Goal: Transaction & Acquisition: Purchase product/service

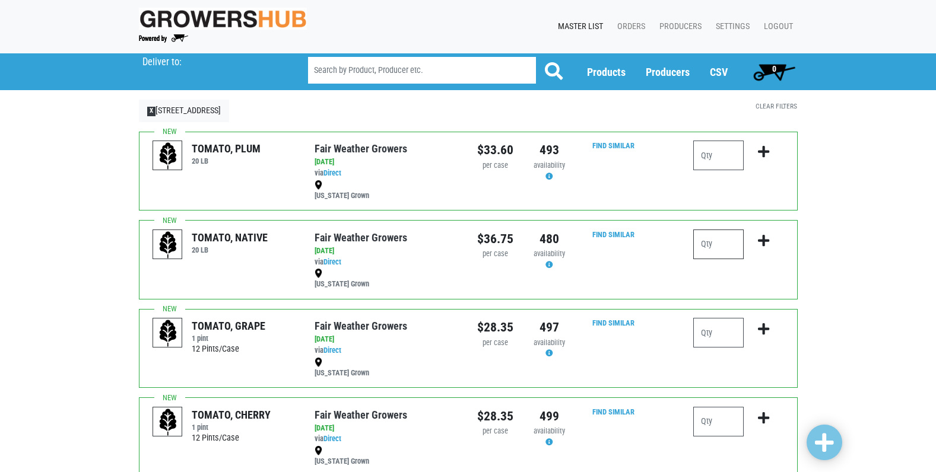
click at [713, 242] on input "number" at bounding box center [718, 245] width 50 height 30
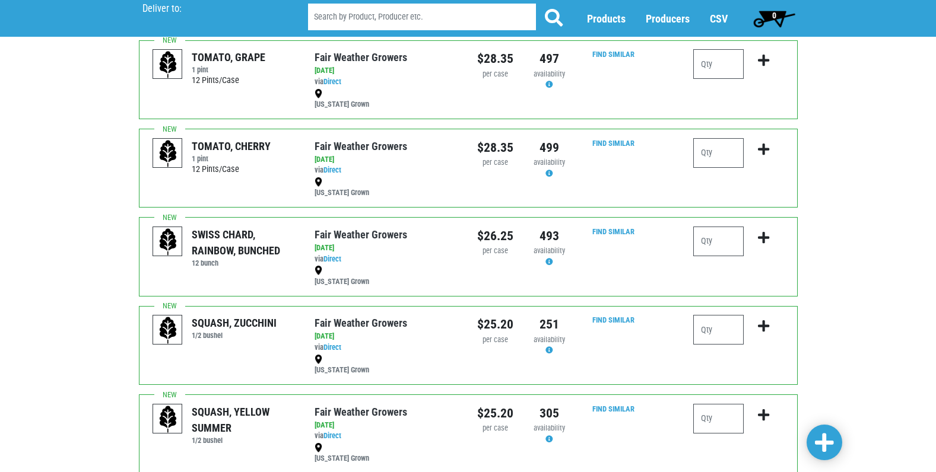
scroll to position [297, 0]
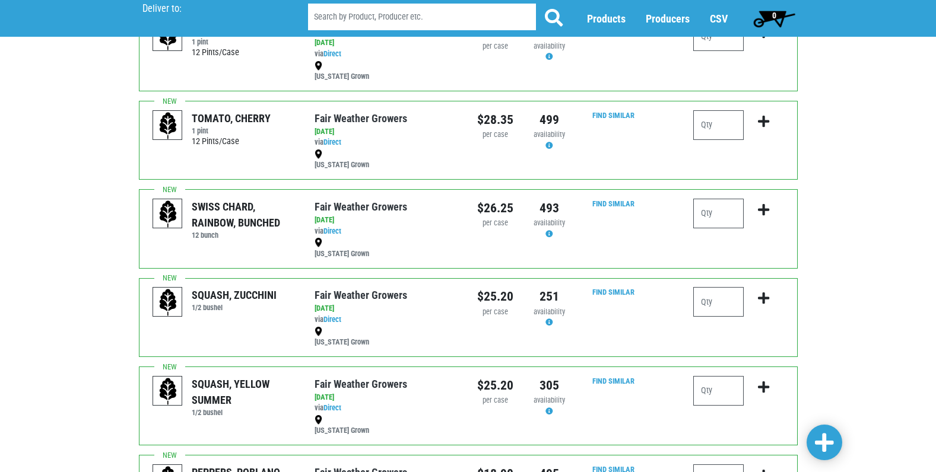
type input "4"
click at [712, 307] on input "number" at bounding box center [718, 302] width 50 height 30
type input "6"
click at [770, 298] on button "submit" at bounding box center [763, 305] width 28 height 37
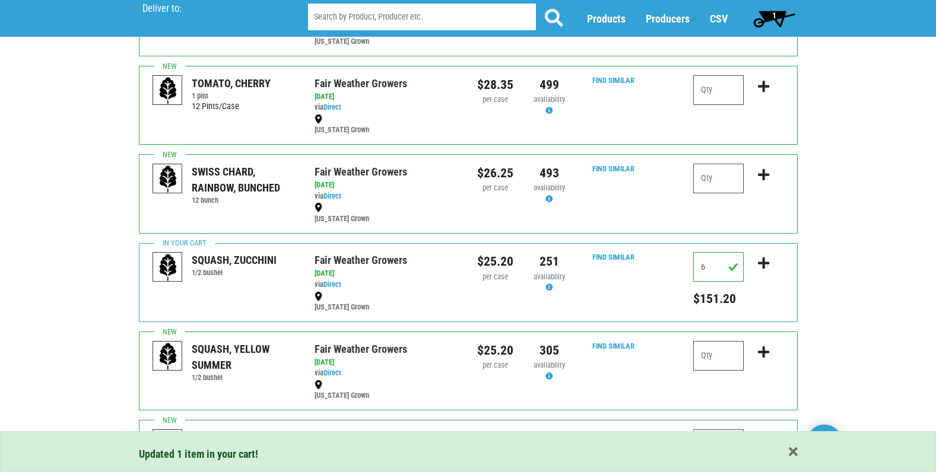
scroll to position [356, 0]
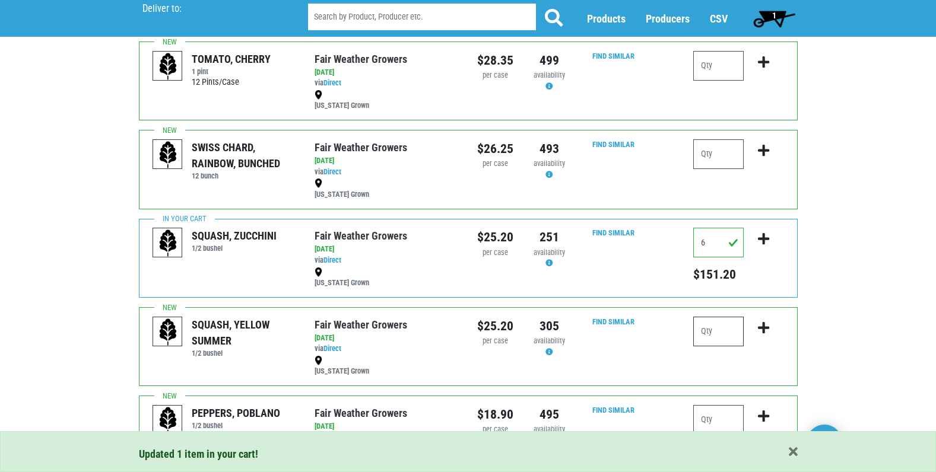
click at [717, 335] on input "number" at bounding box center [718, 332] width 50 height 30
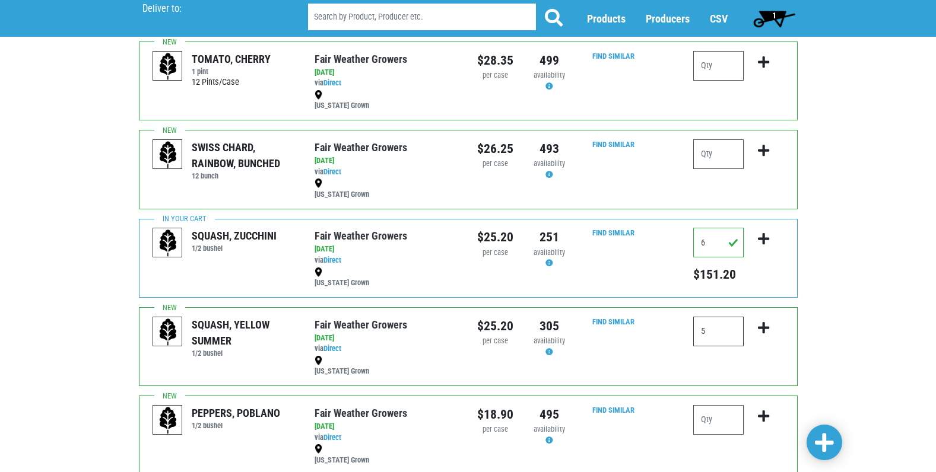
type input "5"
click at [764, 328] on icon "submit" at bounding box center [763, 328] width 11 height 13
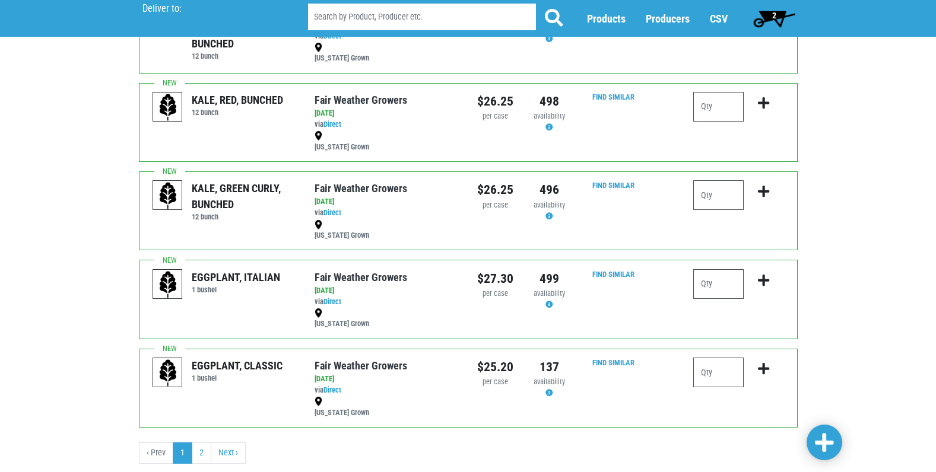
scroll to position [1483, 0]
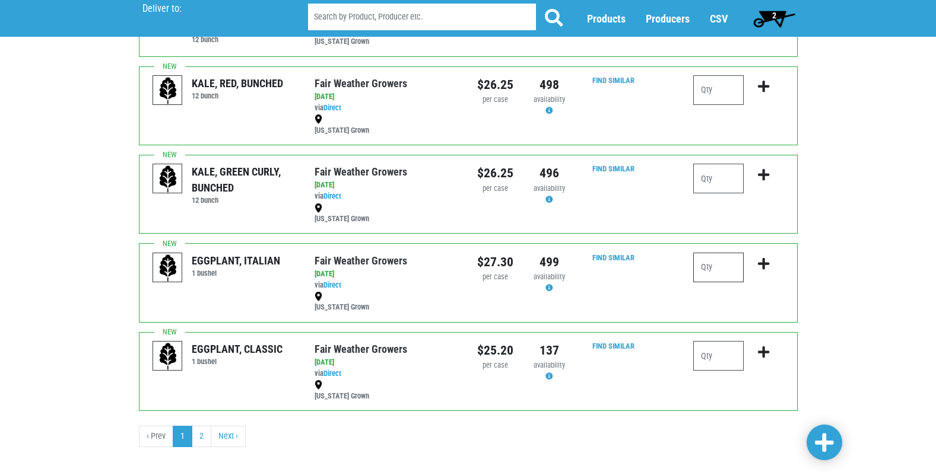
click at [710, 266] on input "number" at bounding box center [718, 268] width 50 height 30
type input "2"
click at [764, 260] on icon "submit" at bounding box center [763, 264] width 11 height 13
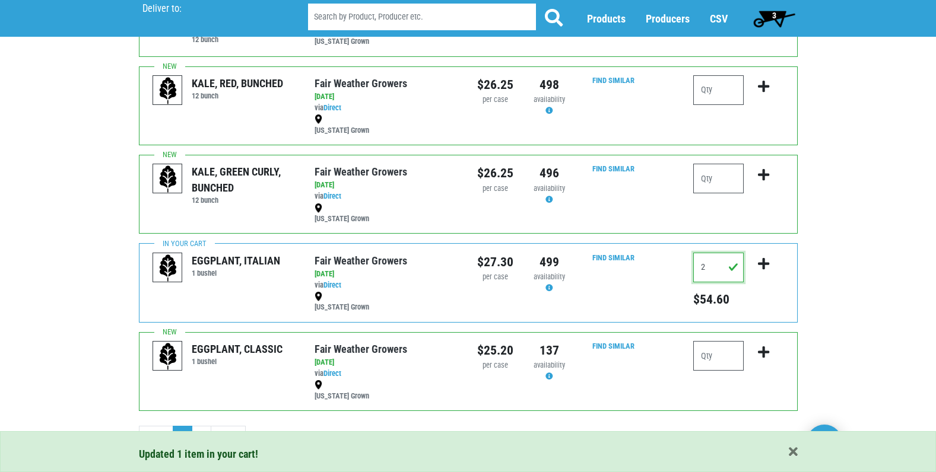
click at [716, 269] on input "2" at bounding box center [718, 268] width 50 height 30
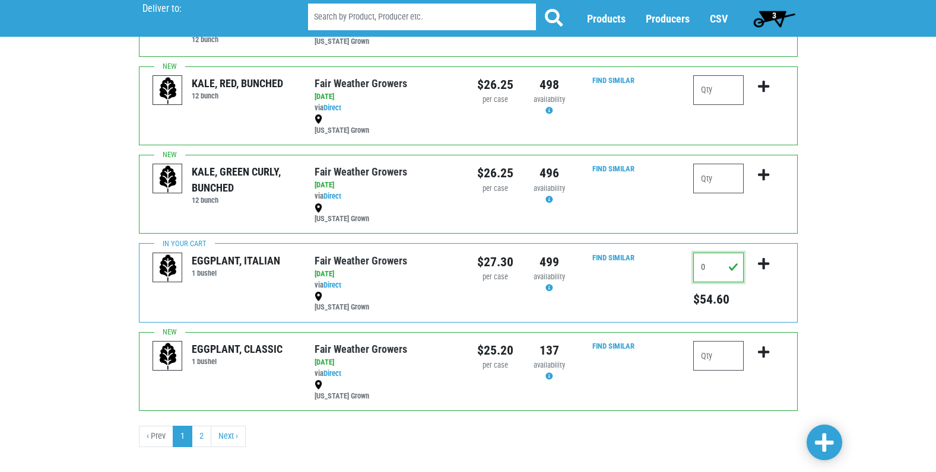
type input "0"
click at [761, 261] on icon "submit" at bounding box center [763, 264] width 11 height 13
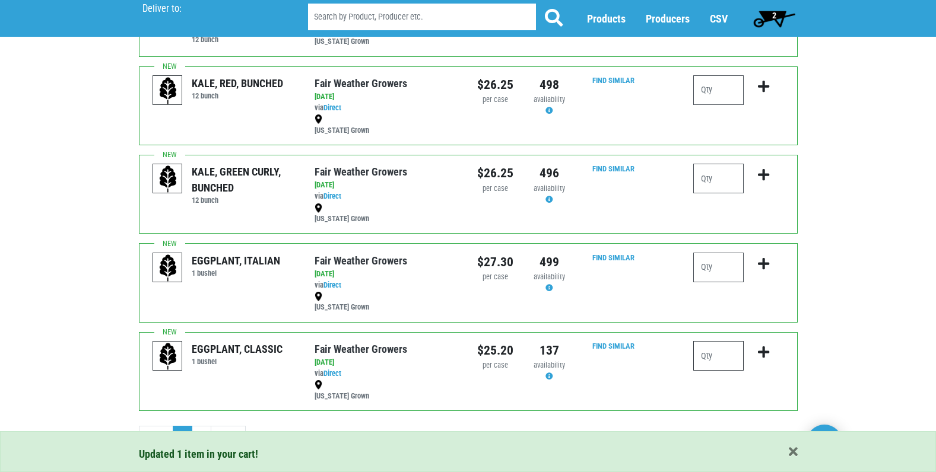
click at [710, 360] on input "number" at bounding box center [718, 356] width 50 height 30
type input "2"
click at [764, 351] on icon "submit" at bounding box center [763, 352] width 11 height 13
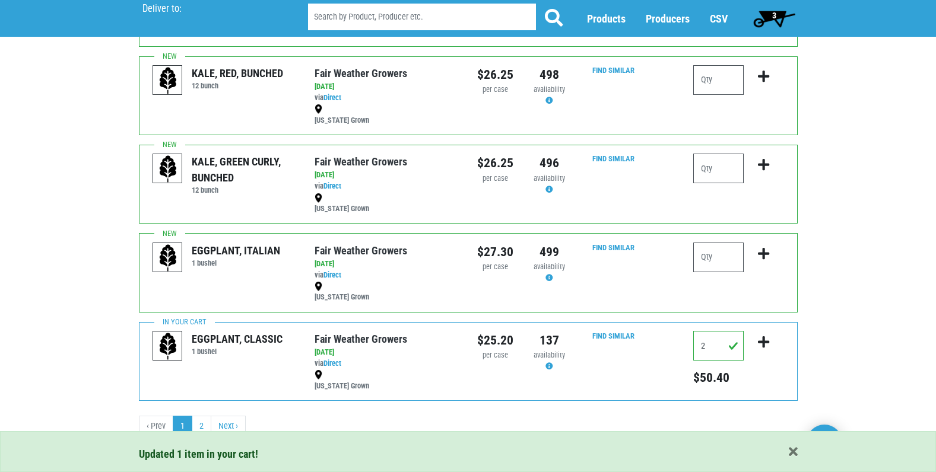
scroll to position [1498, 0]
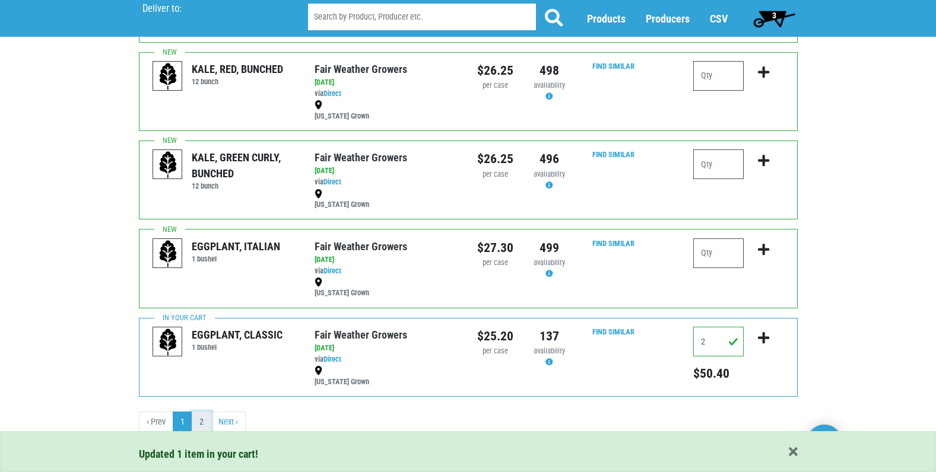
click at [199, 420] on link "2" at bounding box center [202, 422] width 20 height 21
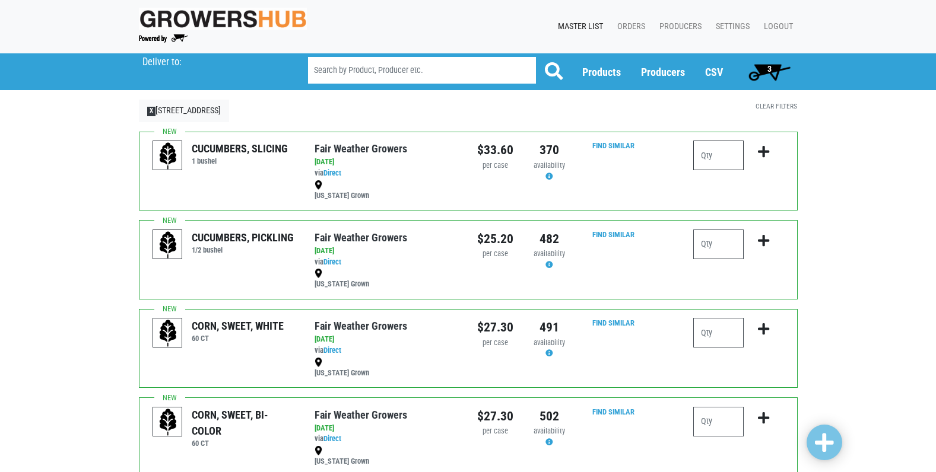
click at [713, 157] on input "number" at bounding box center [718, 156] width 50 height 30
type input "4"
click at [764, 151] on icon "submit" at bounding box center [763, 151] width 11 height 13
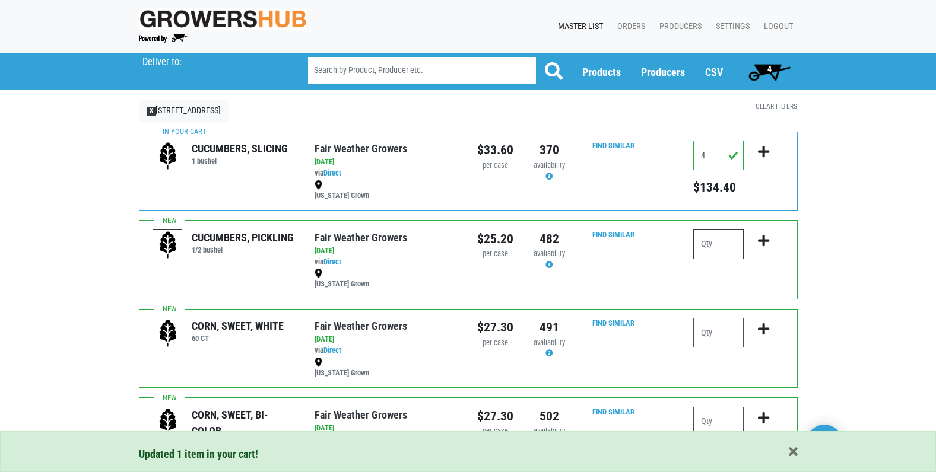
click at [714, 246] on input "number" at bounding box center [718, 245] width 50 height 30
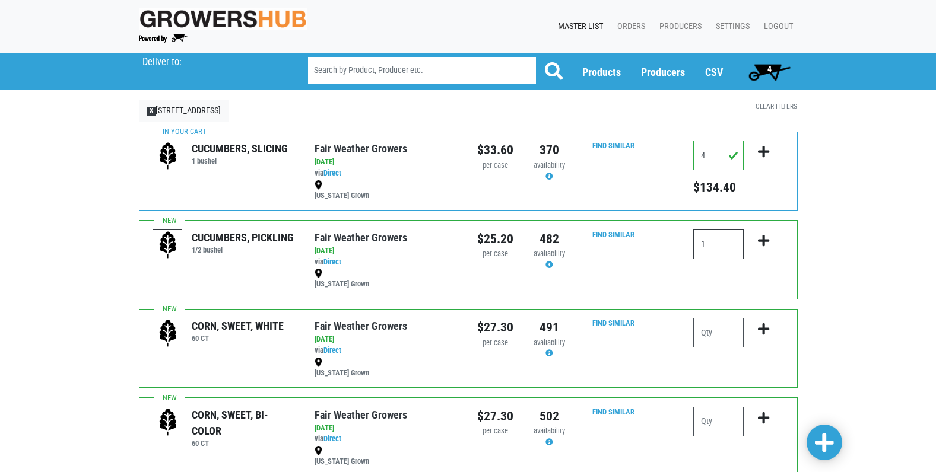
type input "1"
click at [764, 237] on icon "submit" at bounding box center [763, 240] width 11 height 13
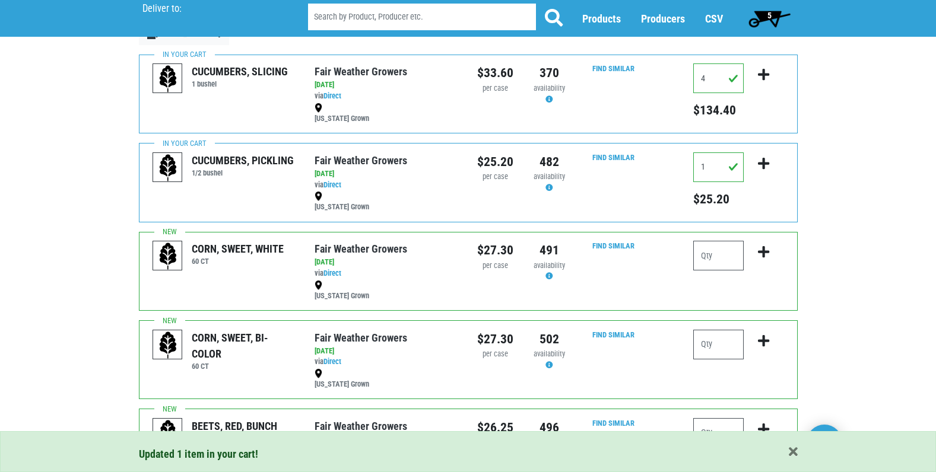
scroll to position [119, 0]
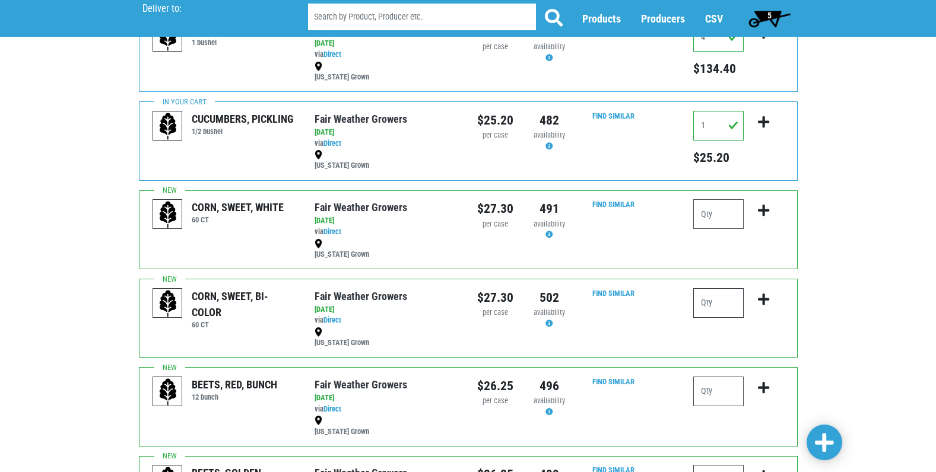
click at [714, 307] on input "number" at bounding box center [718, 303] width 50 height 30
type input "6"
click at [765, 298] on icon "submit" at bounding box center [763, 299] width 11 height 13
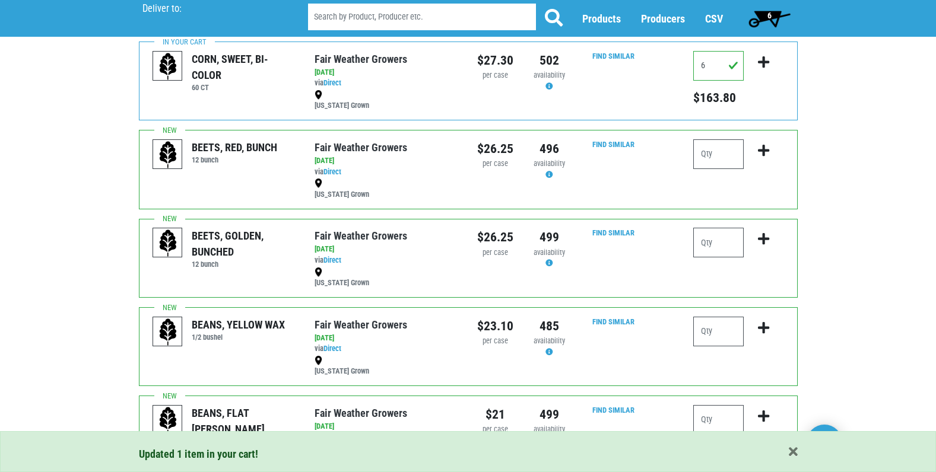
scroll to position [415, 0]
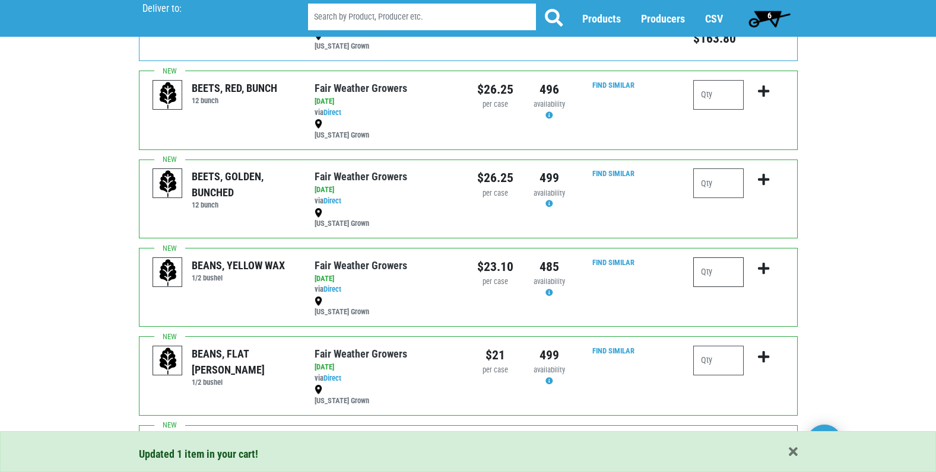
click at [727, 272] on input "number" at bounding box center [718, 273] width 50 height 30
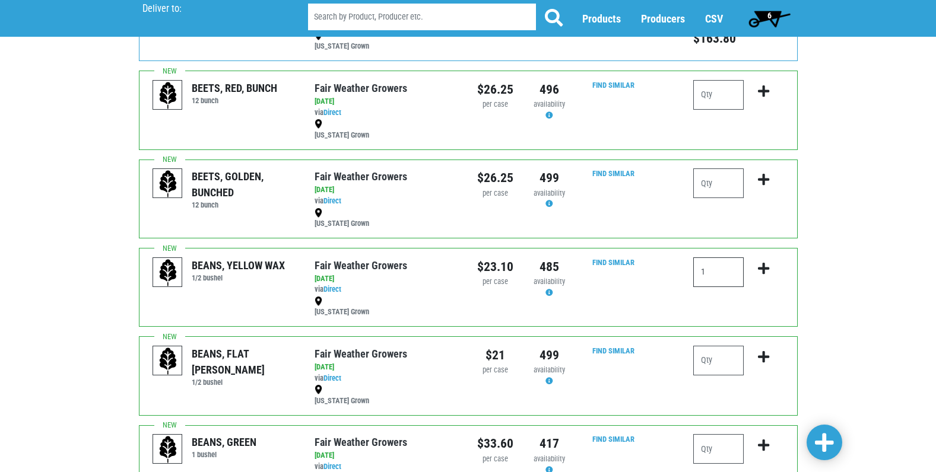
type input "1"
click at [761, 265] on icon "submit" at bounding box center [763, 268] width 11 height 13
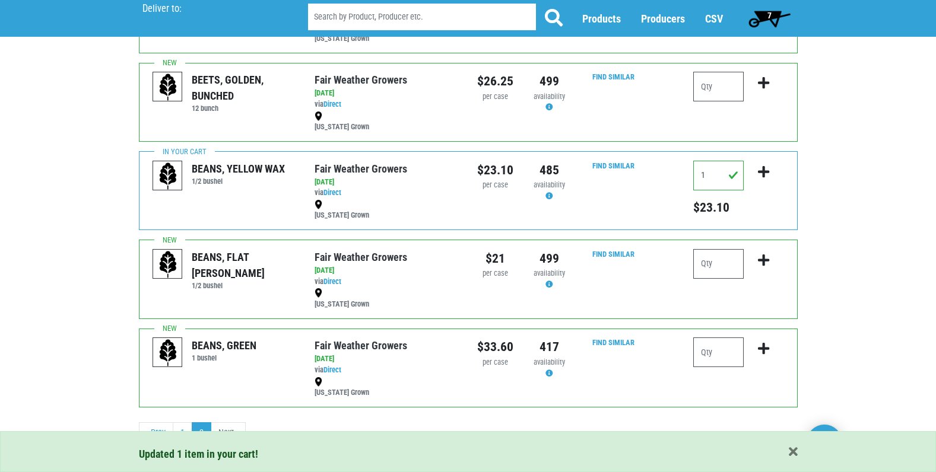
scroll to position [523, 0]
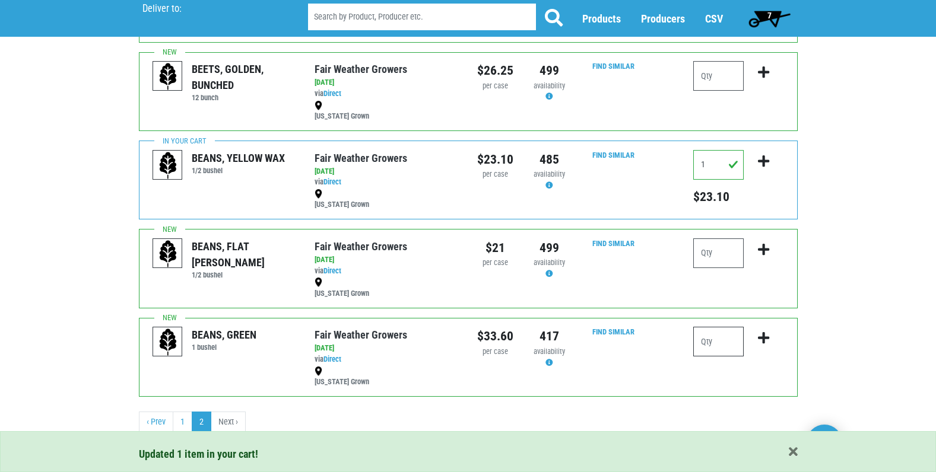
click at [711, 346] on input "number" at bounding box center [718, 342] width 50 height 30
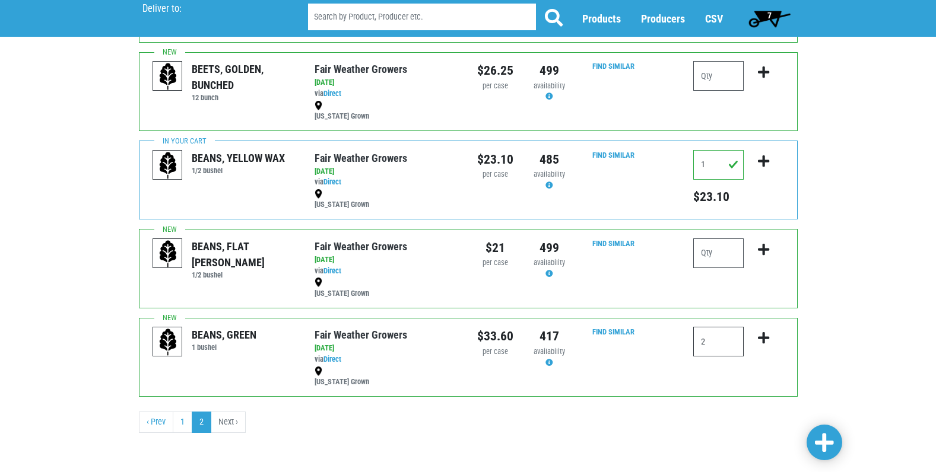
type input "2"
click at [762, 338] on icon "submit" at bounding box center [763, 338] width 11 height 13
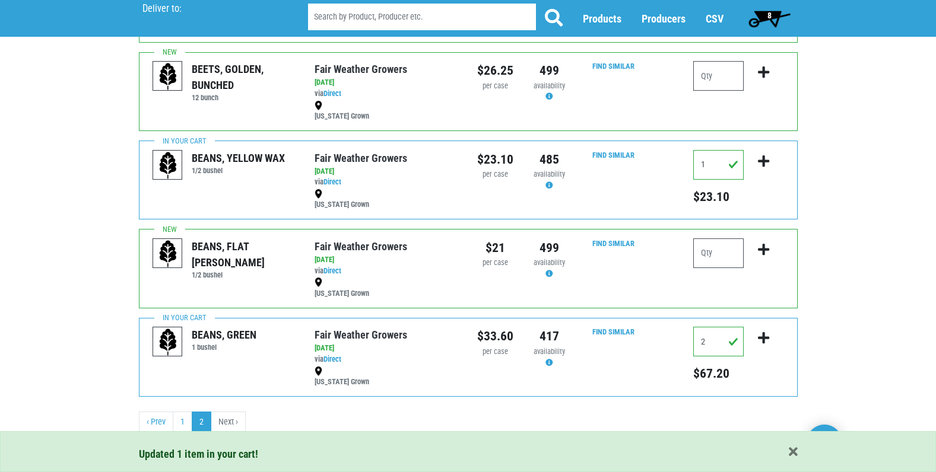
click at [768, 11] on span "8" at bounding box center [769, 15] width 4 height 9
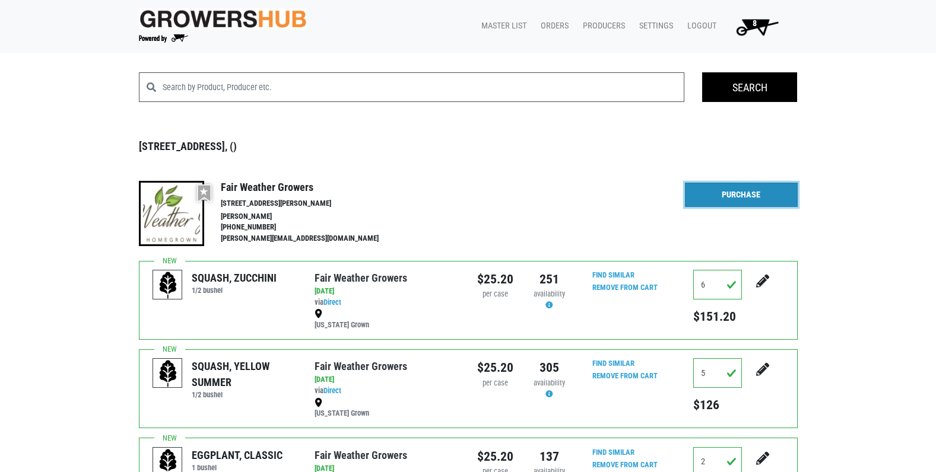
click at [736, 195] on link "Purchase" at bounding box center [741, 195] width 113 height 25
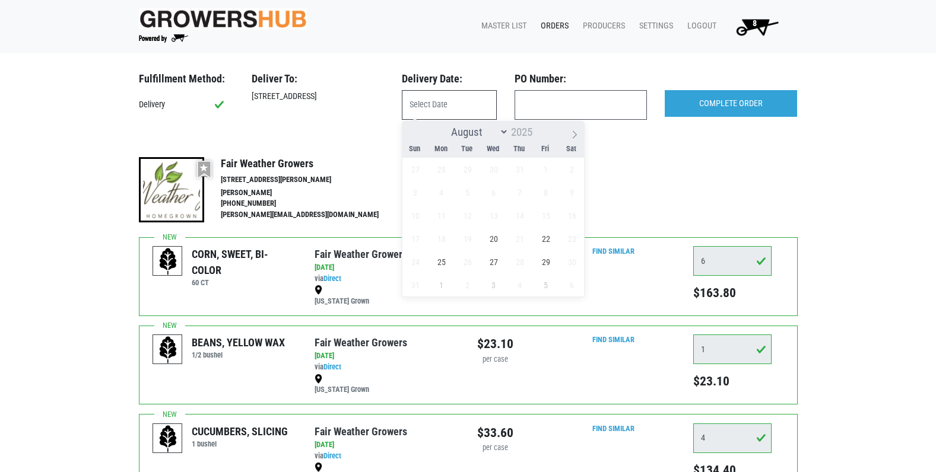
click at [427, 107] on input "text" at bounding box center [449, 105] width 95 height 30
click at [494, 240] on span "20" at bounding box center [493, 238] width 23 height 23
type input "[DATE]"
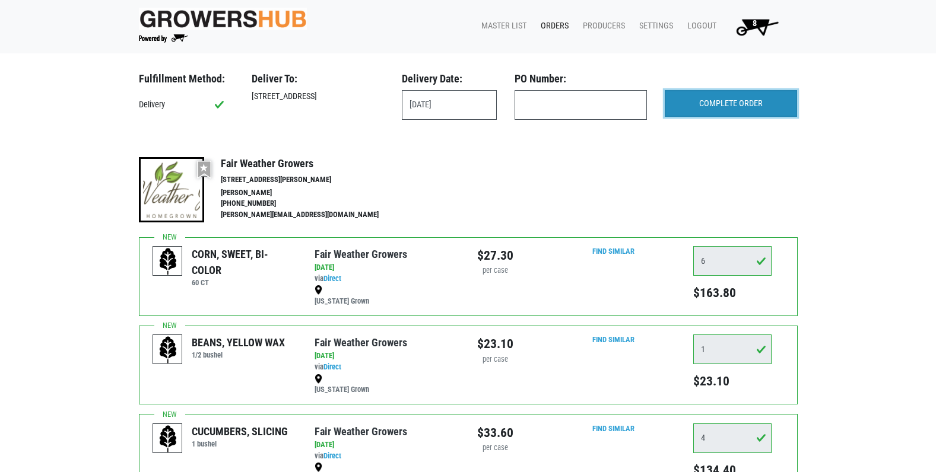
click at [716, 101] on input "COMPLETE ORDER" at bounding box center [731, 103] width 132 height 27
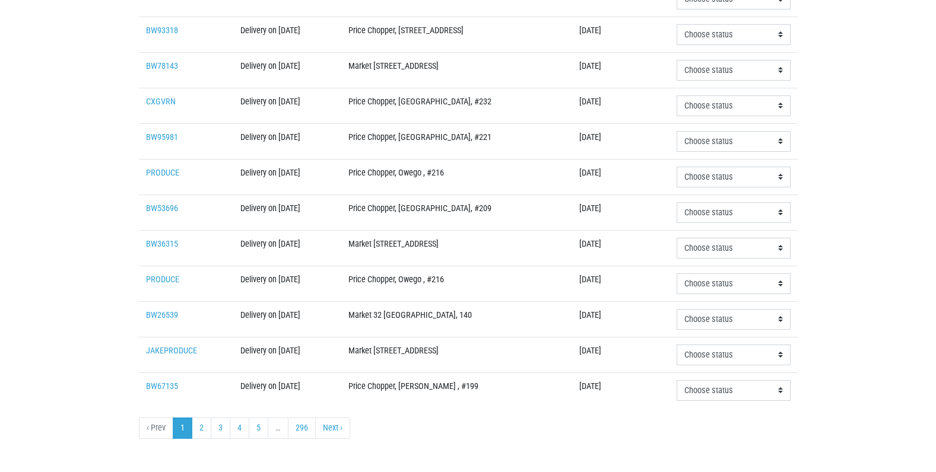
scroll to position [345, 0]
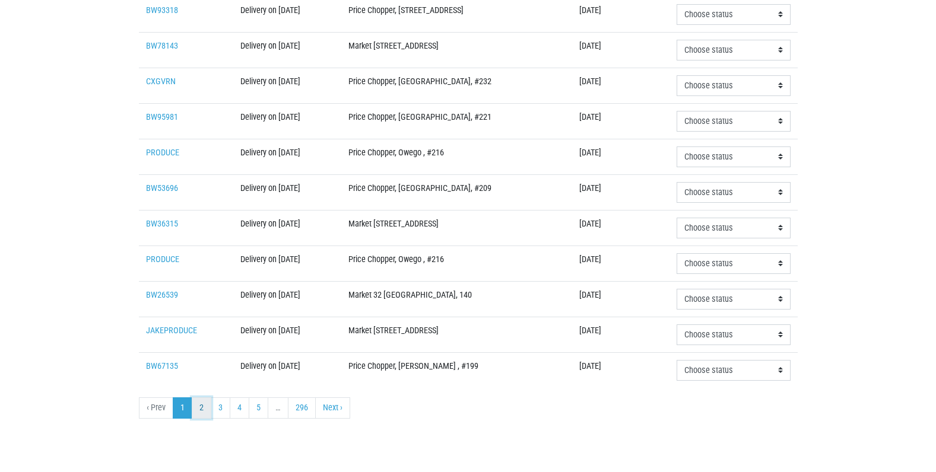
click at [198, 406] on link "2" at bounding box center [202, 408] width 20 height 21
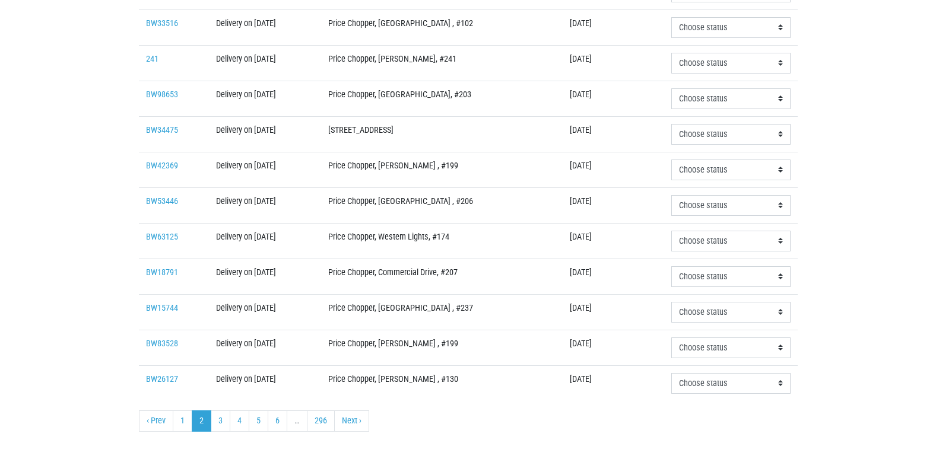
scroll to position [345, 0]
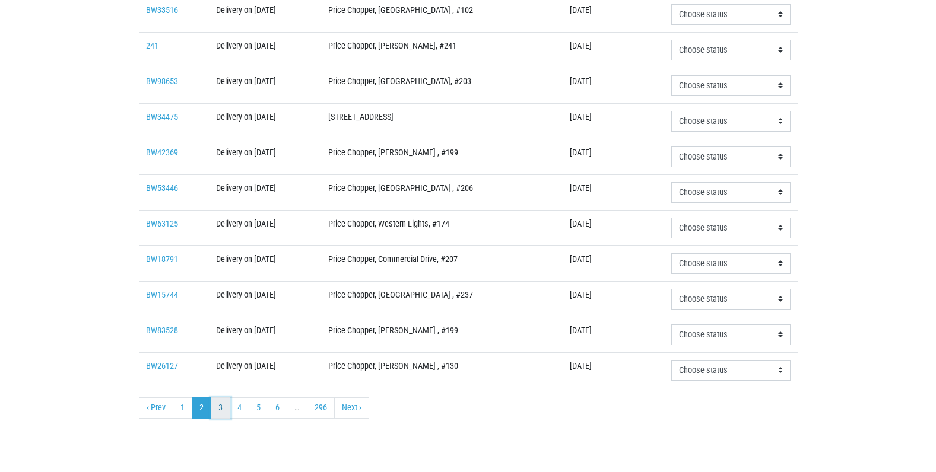
click at [221, 409] on link "3" at bounding box center [221, 408] width 20 height 21
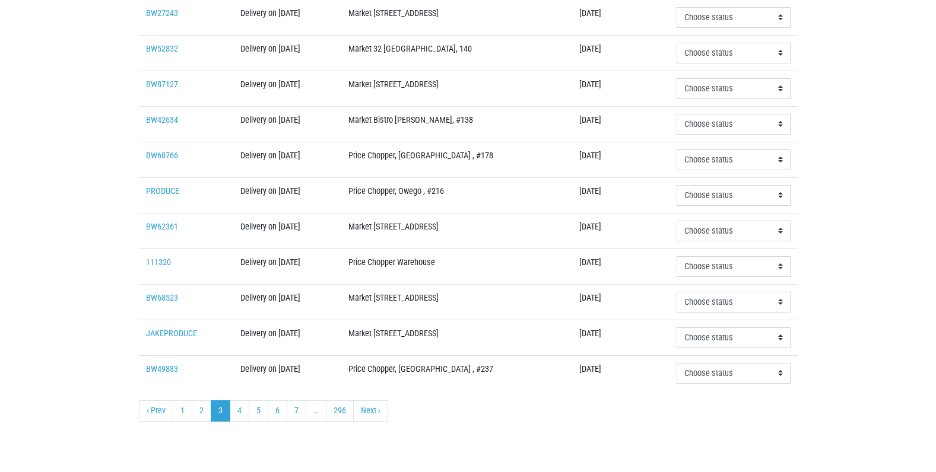
scroll to position [345, 0]
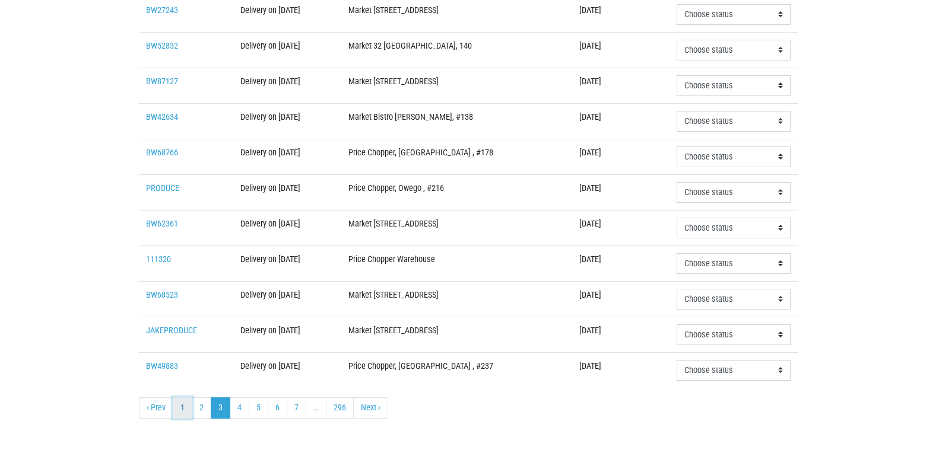
click at [183, 407] on link "1" at bounding box center [183, 408] width 20 height 21
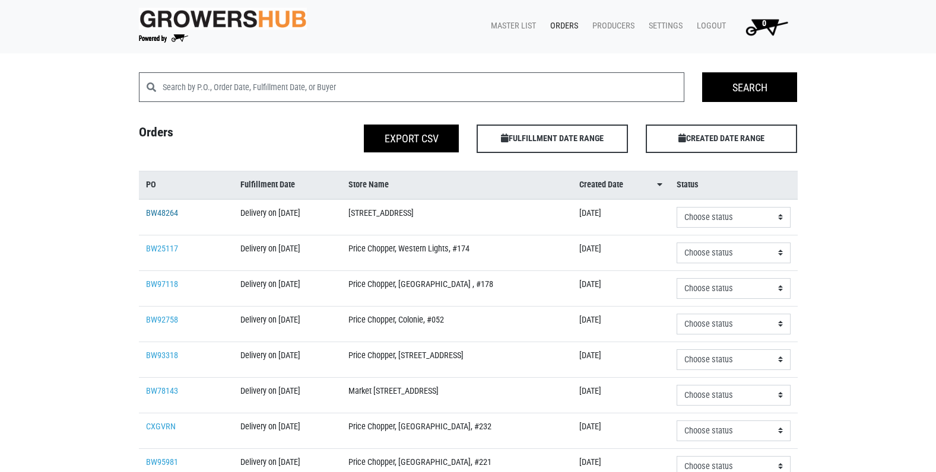
click at [165, 212] on link "BW48264" at bounding box center [162, 213] width 32 height 10
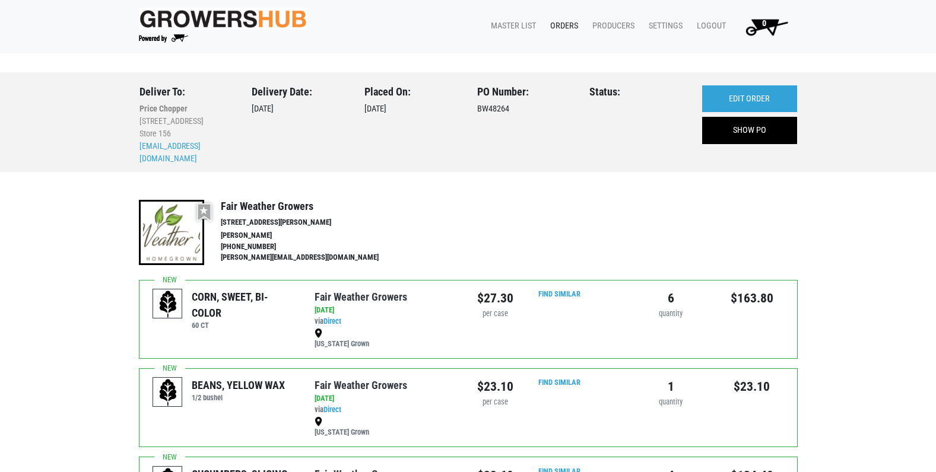
click at [572, 24] on link "Orders" at bounding box center [562, 26] width 42 height 23
